Goal: Information Seeking & Learning: Learn about a topic

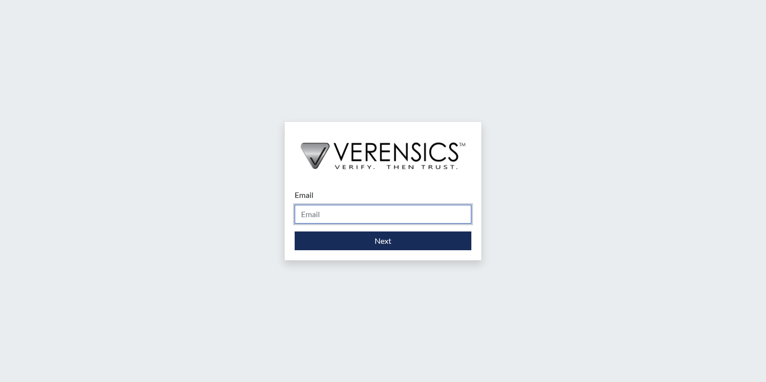
drag, startPoint x: 0, startPoint y: 0, endPoint x: 323, endPoint y: 217, distance: 389.3
click at [323, 217] on input "Email" at bounding box center [383, 214] width 177 height 19
type input "[PERSON_NAME][EMAIL_ADDRESS][PERSON_NAME][DOMAIN_NAME]"
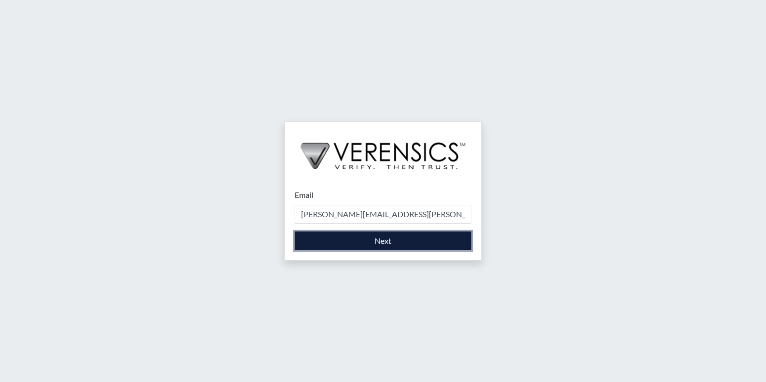
click at [367, 239] on button "Next" at bounding box center [383, 241] width 177 height 19
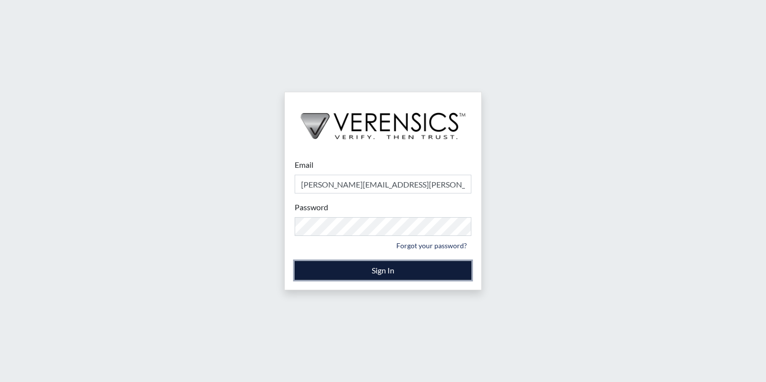
click at [372, 271] on button "Sign In" at bounding box center [383, 270] width 177 height 19
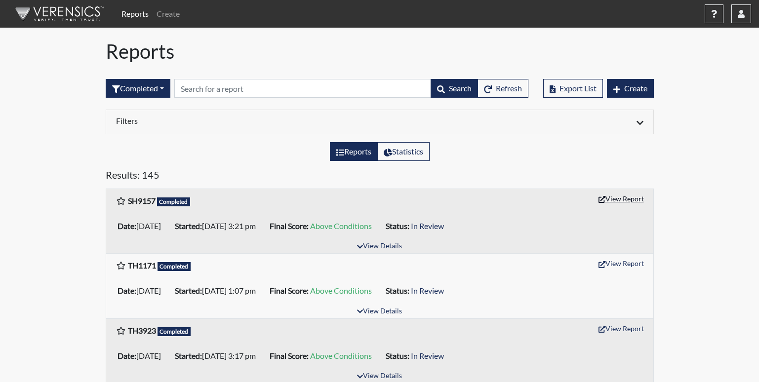
click at [608, 198] on button "View Report" at bounding box center [621, 198] width 54 height 15
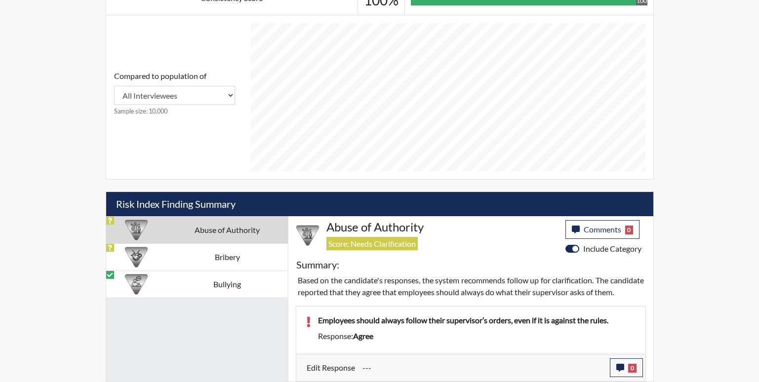
scroll to position [418, 0]
click at [241, 250] on td "Bribery" at bounding box center [226, 256] width 121 height 27
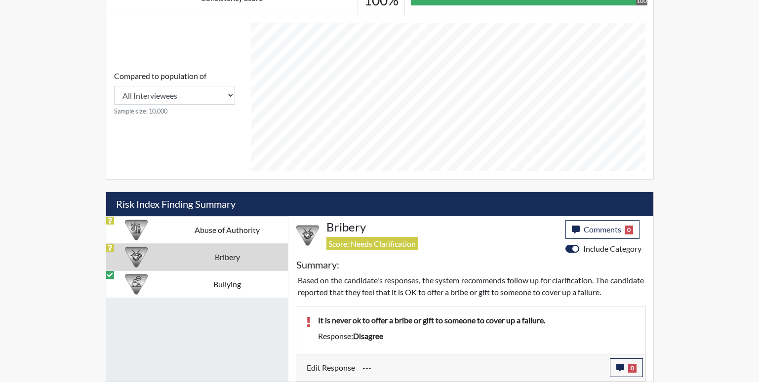
scroll to position [406, 0]
click at [185, 284] on td "Bullying" at bounding box center [226, 284] width 121 height 27
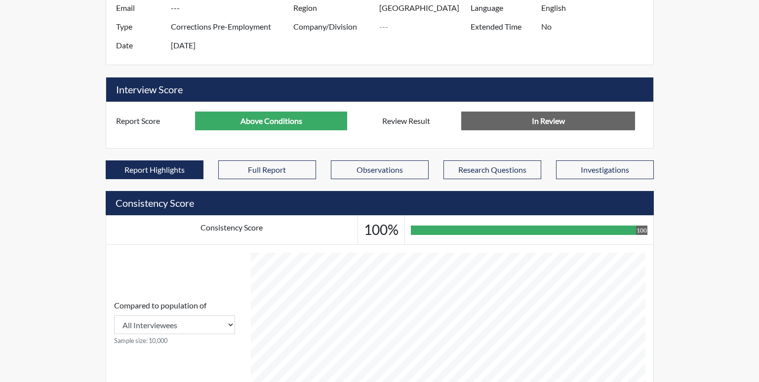
scroll to position [0, 0]
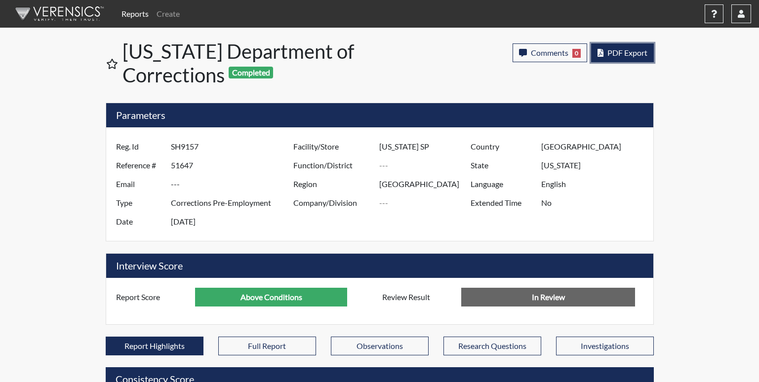
click at [614, 51] on span "PDF Export" at bounding box center [627, 52] width 40 height 9
click at [609, 55] on span "PDF Export" at bounding box center [627, 52] width 40 height 9
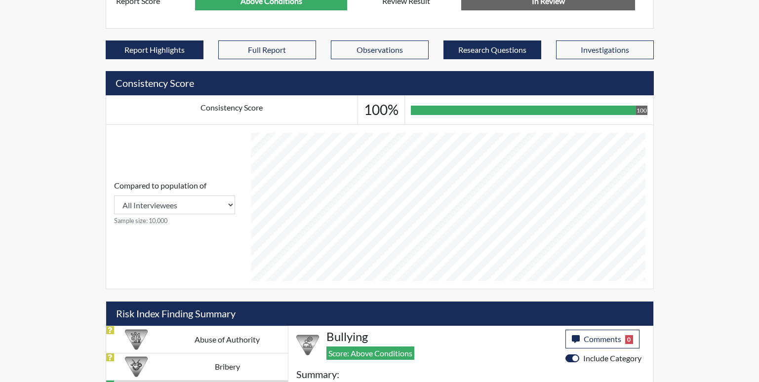
scroll to position [444, 0]
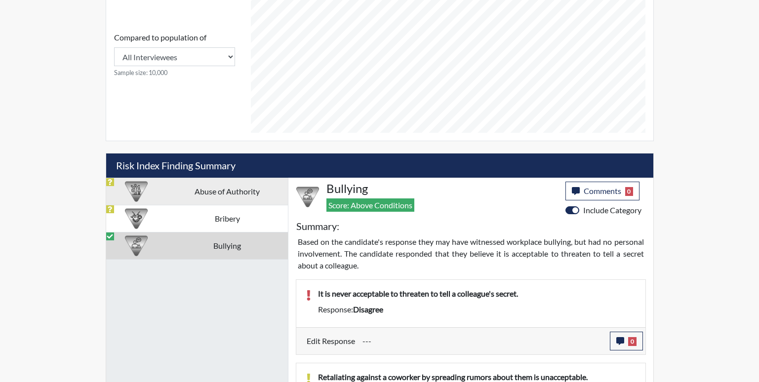
click at [236, 189] on td "Abuse of Authority" at bounding box center [226, 191] width 121 height 27
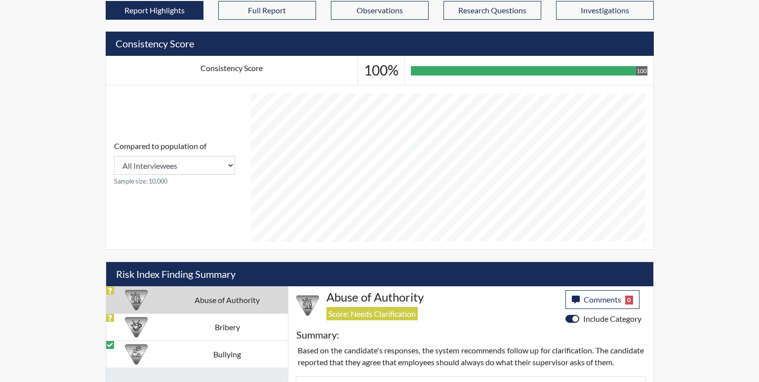
scroll to position [171, 0]
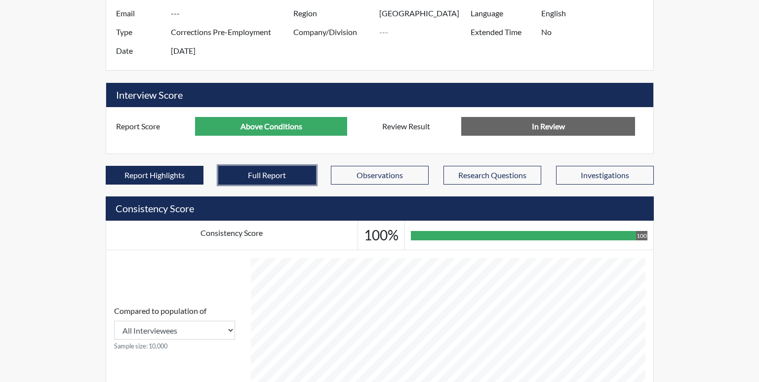
click at [249, 173] on button "Full Report" at bounding box center [267, 175] width 98 height 19
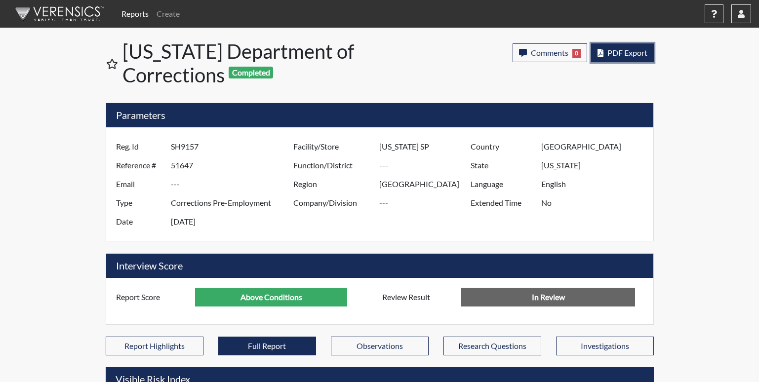
click at [637, 58] on button "PDF Export" at bounding box center [622, 52] width 63 height 19
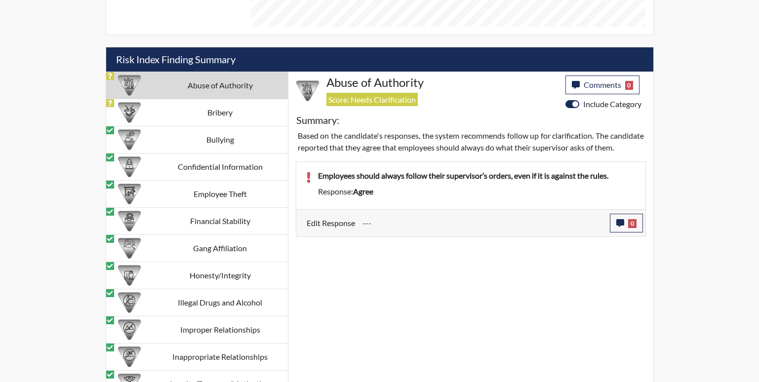
scroll to position [903, 0]
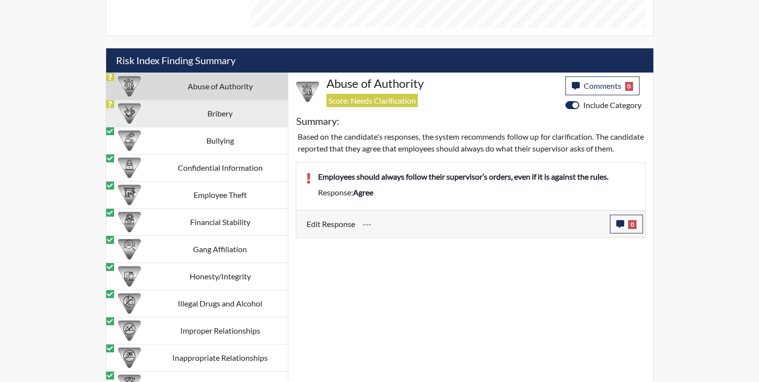
click at [250, 119] on td "Bribery" at bounding box center [220, 113] width 135 height 27
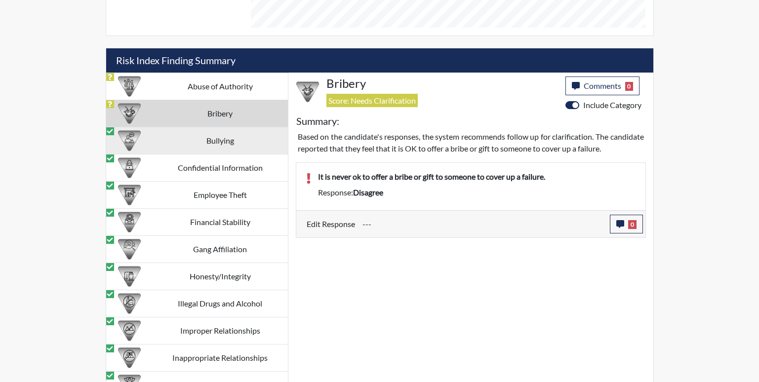
click at [225, 141] on td "Bullying" at bounding box center [220, 140] width 135 height 27
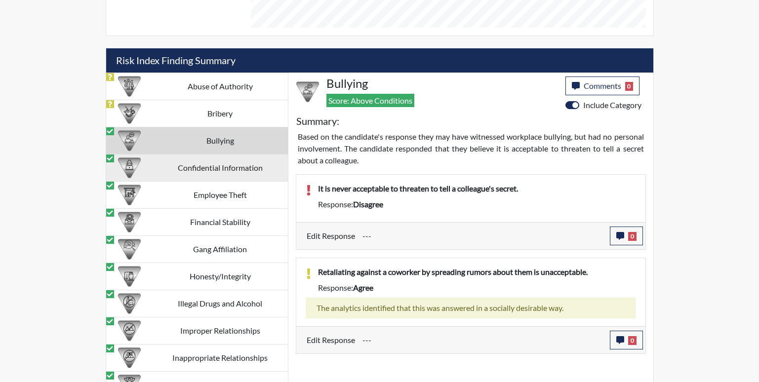
click at [232, 166] on td "Confidential Information" at bounding box center [220, 168] width 135 height 27
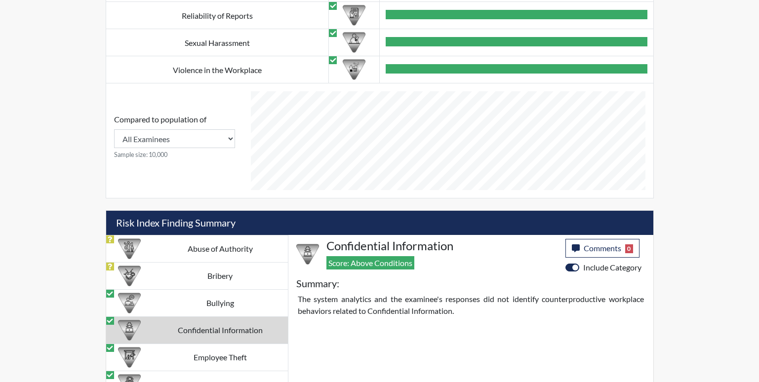
scroll to position [889, 0]
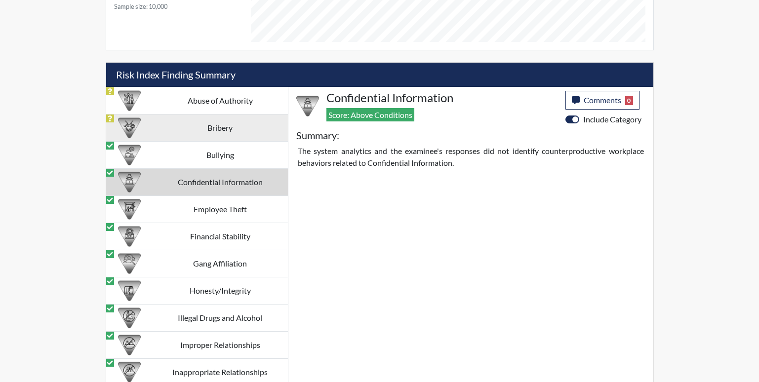
click at [242, 127] on td "Bribery" at bounding box center [220, 128] width 135 height 27
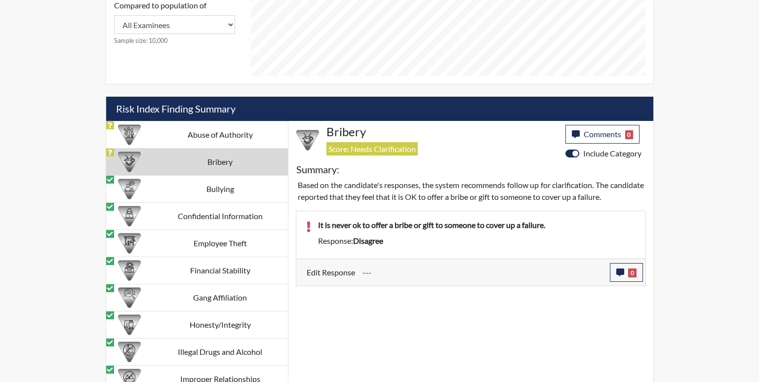
scroll to position [854, 0]
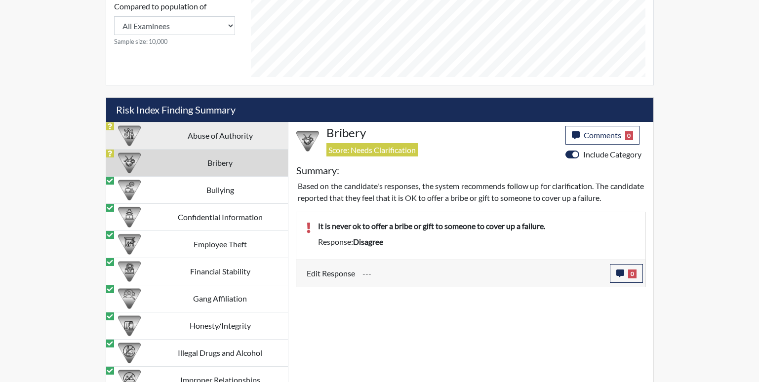
click at [215, 134] on td "Abuse of Authority" at bounding box center [220, 135] width 135 height 27
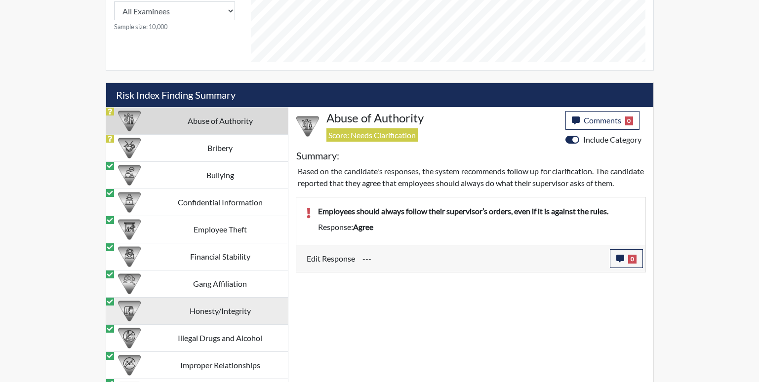
scroll to position [804, 0]
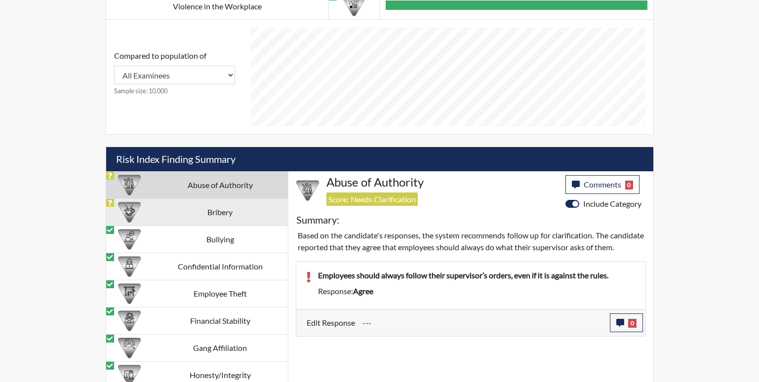
click at [212, 213] on td "Bribery" at bounding box center [220, 212] width 135 height 27
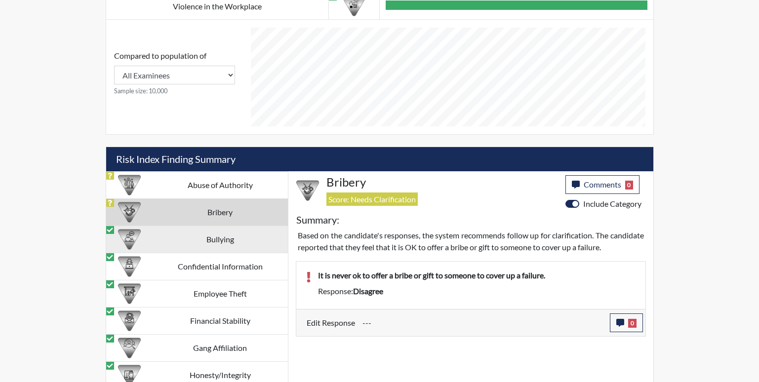
click at [213, 238] on td "Bullying" at bounding box center [220, 239] width 135 height 27
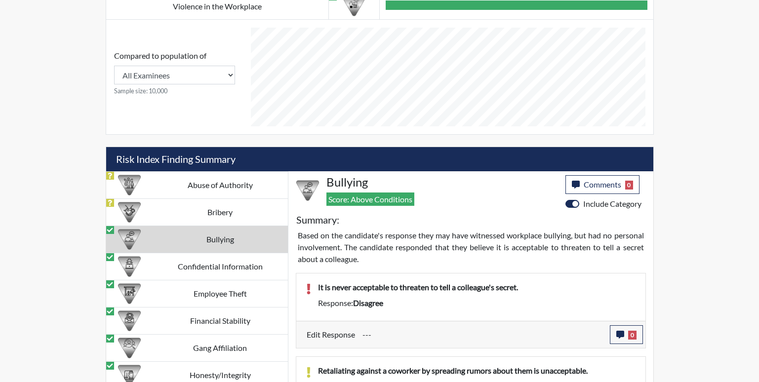
drag, startPoint x: 691, startPoint y: 160, endPoint x: 673, endPoint y: 137, distance: 29.2
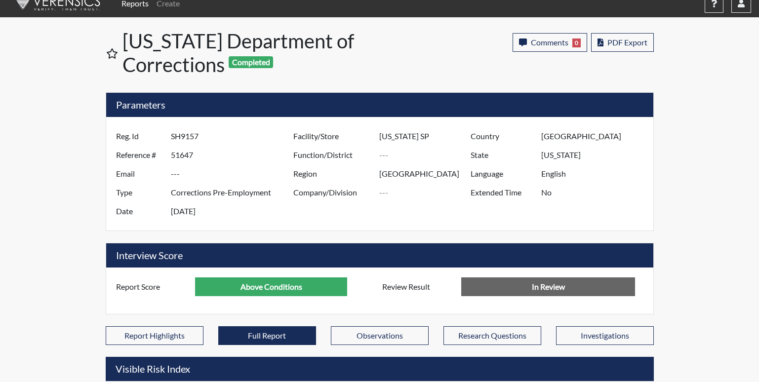
scroll to position [0, 0]
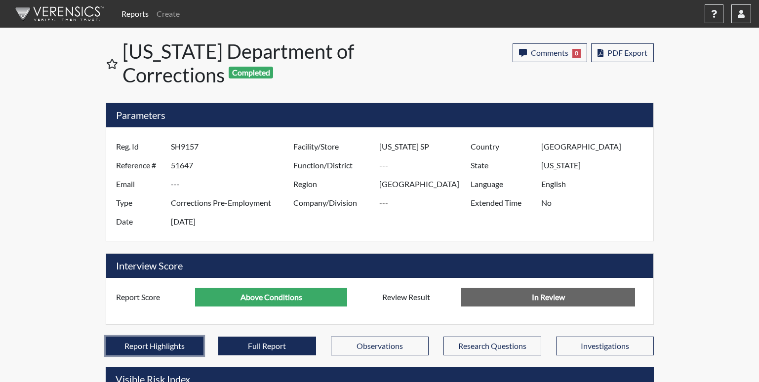
click at [168, 348] on button "Report Highlights" at bounding box center [155, 346] width 98 height 19
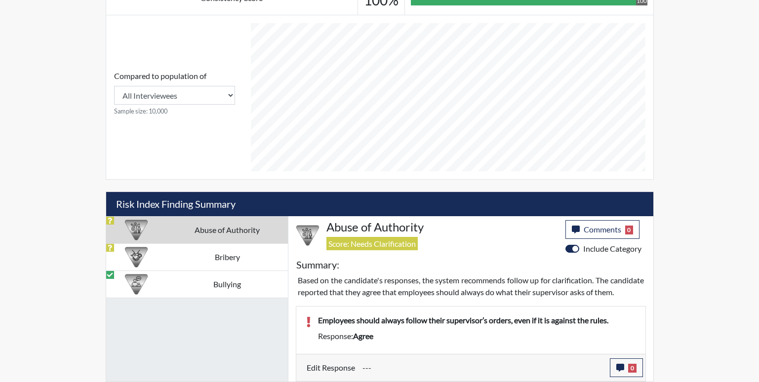
scroll to position [418, 0]
click at [196, 246] on td "Bribery" at bounding box center [226, 256] width 121 height 27
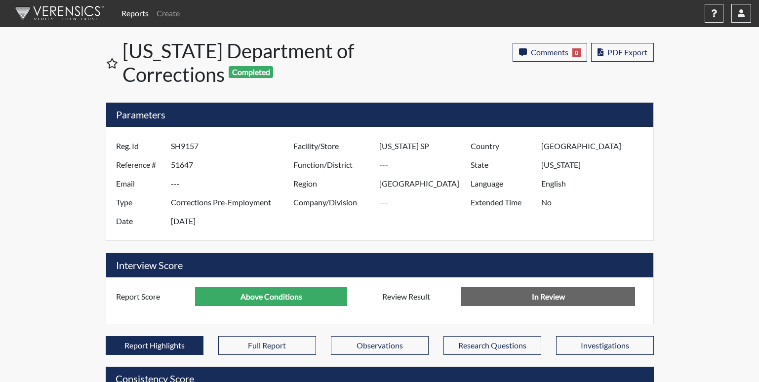
scroll to position [0, 0]
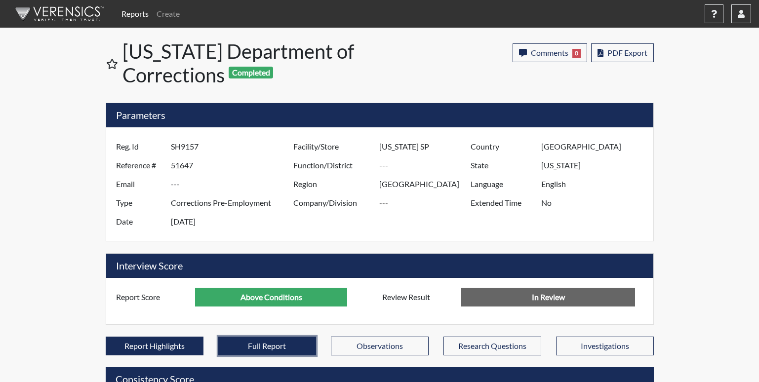
click at [289, 348] on button "Full Report" at bounding box center [267, 346] width 98 height 19
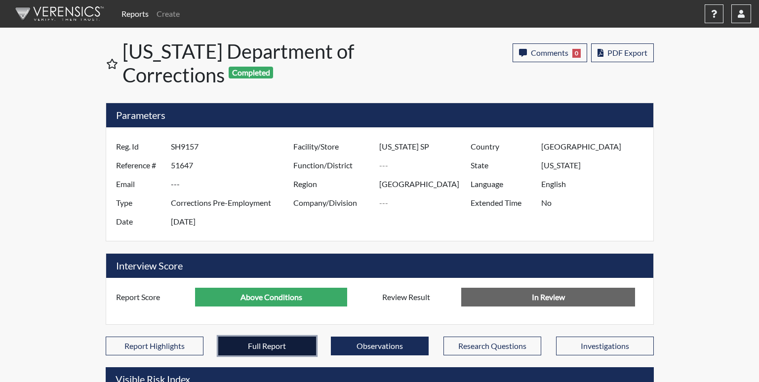
scroll to position [115, 410]
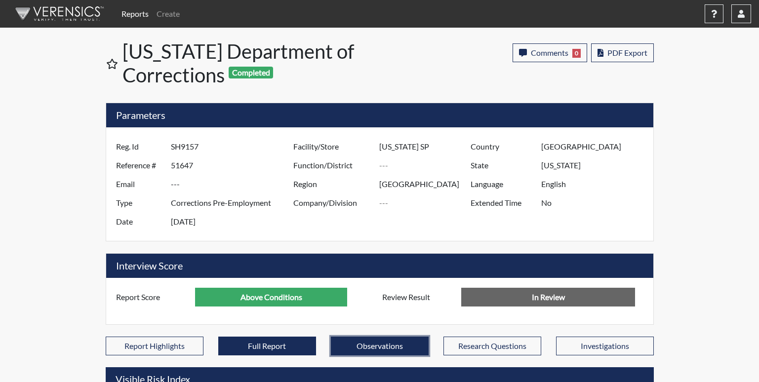
click at [377, 341] on button "Observations" at bounding box center [380, 346] width 98 height 19
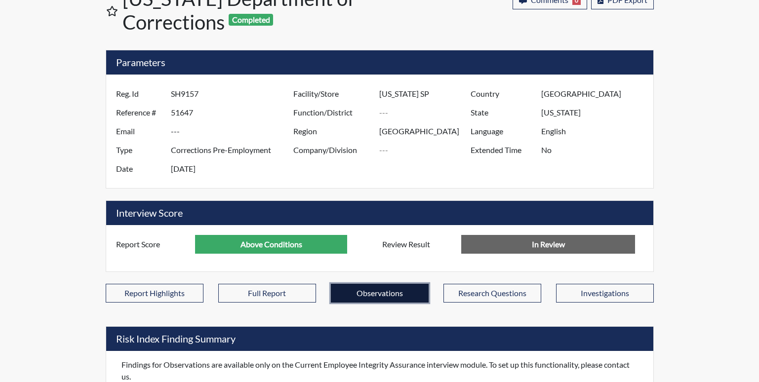
scroll to position [101, 0]
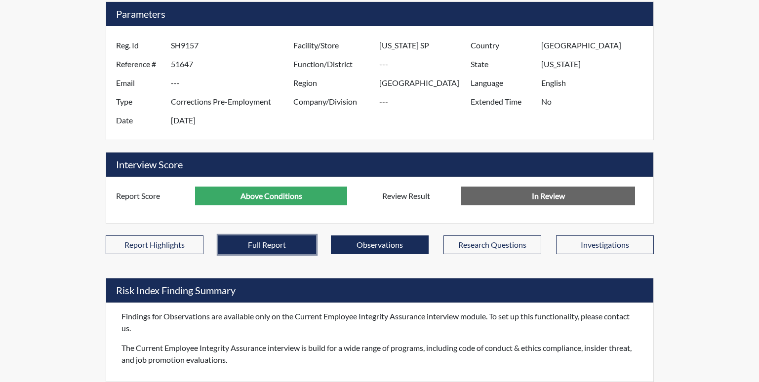
click at [277, 240] on button "Full Report" at bounding box center [267, 245] width 98 height 19
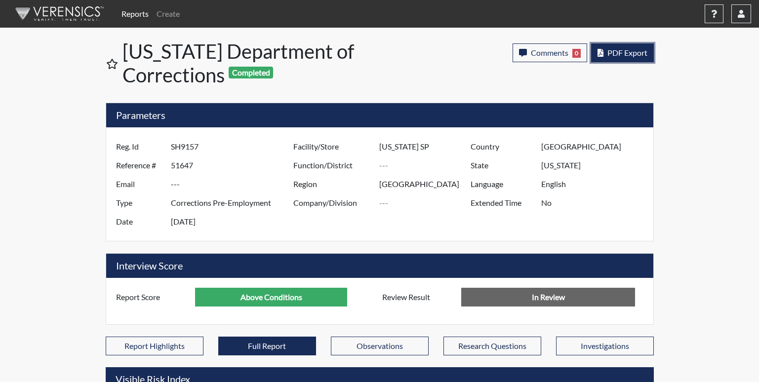
click at [626, 53] on span "PDF Export" at bounding box center [627, 52] width 40 height 9
click at [618, 50] on span "PDF Export" at bounding box center [627, 52] width 40 height 9
click at [609, 54] on span "PDF Export" at bounding box center [627, 52] width 40 height 9
click at [620, 54] on span "PDF Export" at bounding box center [627, 52] width 40 height 9
